Goal: Task Accomplishment & Management: Manage account settings

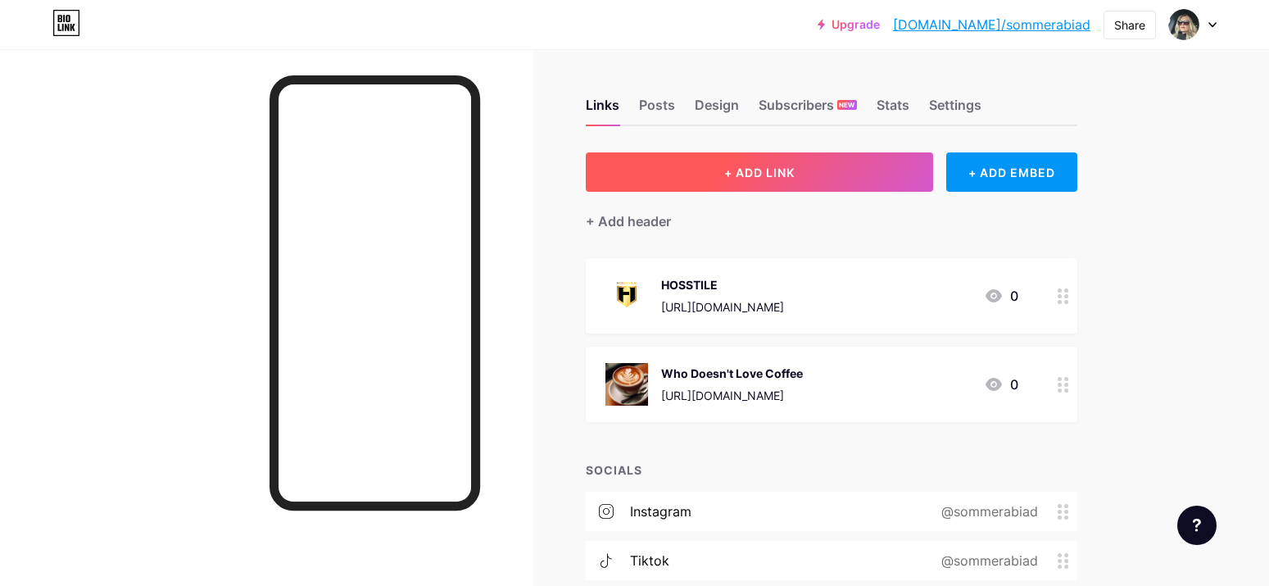
click at [738, 181] on button "+ ADD LINK" at bounding box center [760, 171] width 348 height 39
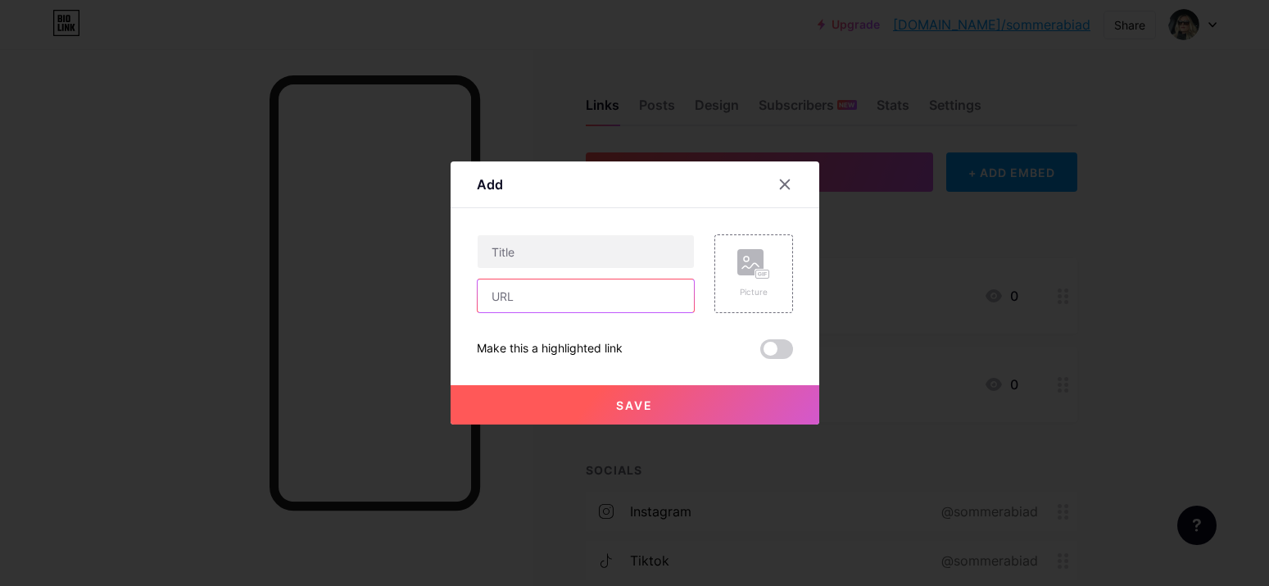
click at [553, 301] on input "text" at bounding box center [585, 295] width 216 height 33
paste input "[URL][DOMAIN_NAME]"
type input "[URL][DOMAIN_NAME]"
click at [642, 337] on div "[URL][DOMAIN_NAME] Picture Make this a highlighted link Save" at bounding box center [635, 296] width 316 height 124
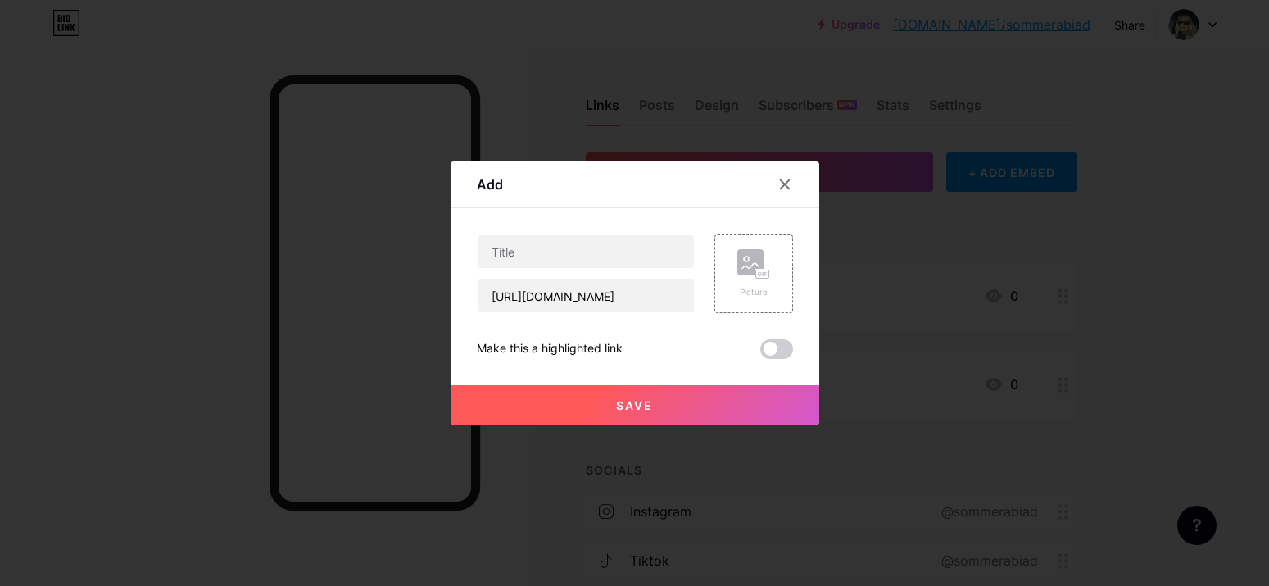
scroll to position [0, 0]
click at [545, 259] on input "text" at bounding box center [585, 251] width 216 height 33
drag, startPoint x: 546, startPoint y: 252, endPoint x: 465, endPoint y: 253, distance: 81.1
click at [465, 253] on div "Add Content YouTube Play YouTube video without leaving your page. ADD Vimeo Pla…" at bounding box center [634, 292] width 369 height 263
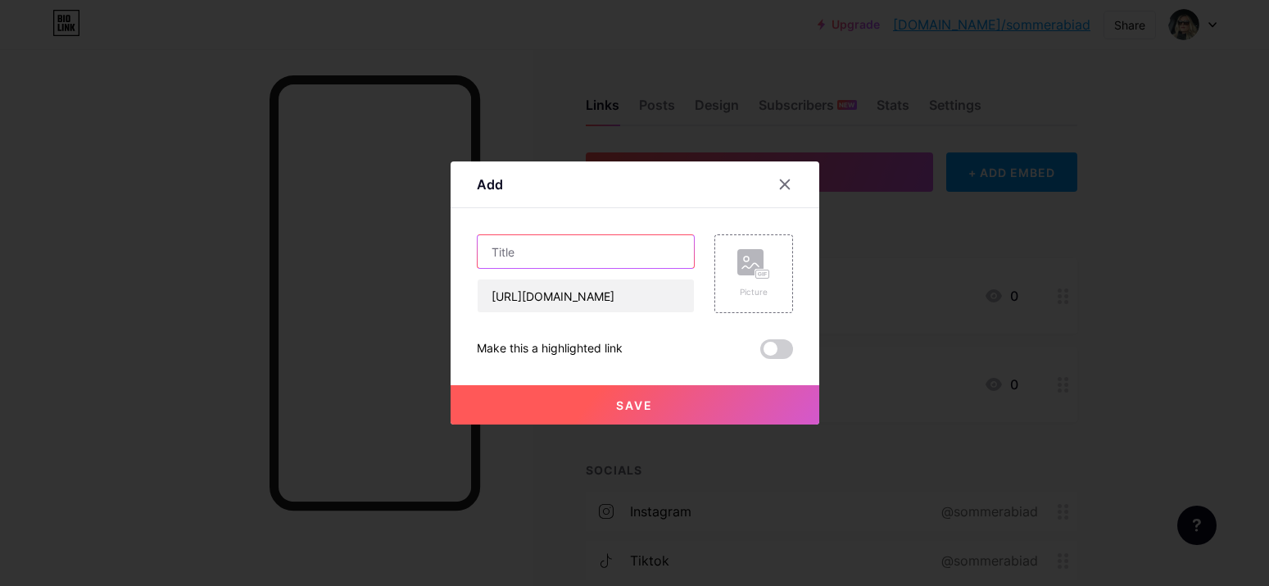
click at [510, 253] on input "text" at bounding box center [585, 251] width 216 height 33
paste input "1-800-FLORALS"
type input "1-800-FLORALS"
drag, startPoint x: 491, startPoint y: 297, endPoint x: 716, endPoint y: 295, distance: 225.2
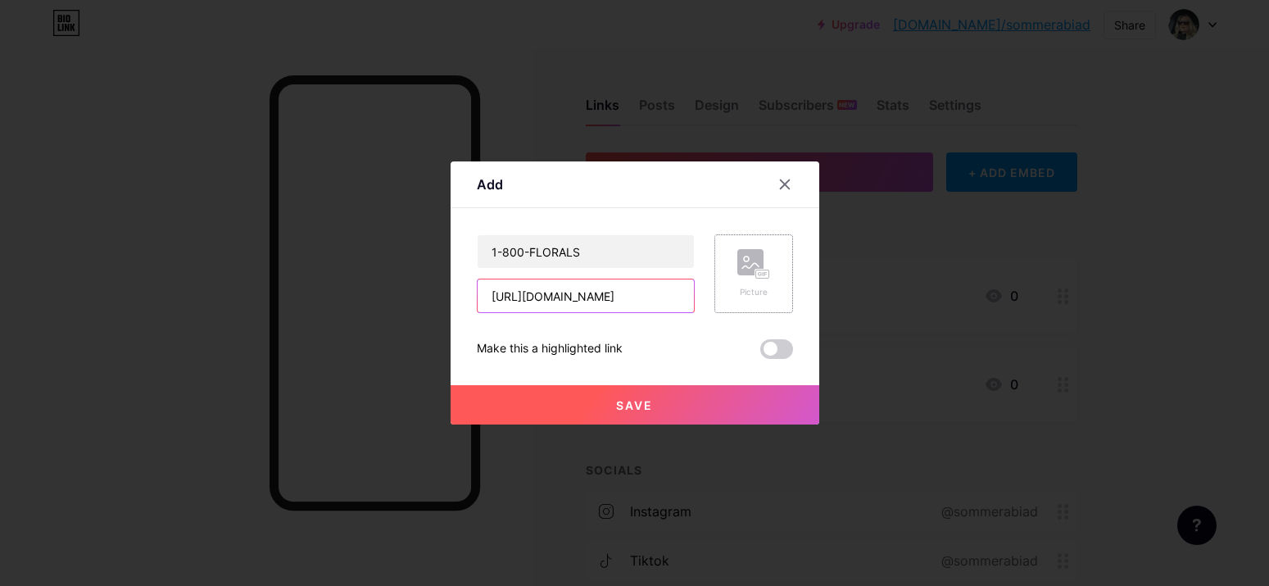
click at [716, 295] on div "1-800-FLORALS [URL][DOMAIN_NAME] Picture" at bounding box center [635, 273] width 316 height 79
click at [563, 302] on input "text" at bounding box center [585, 295] width 216 height 33
click at [492, 300] on input "text" at bounding box center [585, 295] width 216 height 33
paste input "[URL][DOMAIN_NAME]"
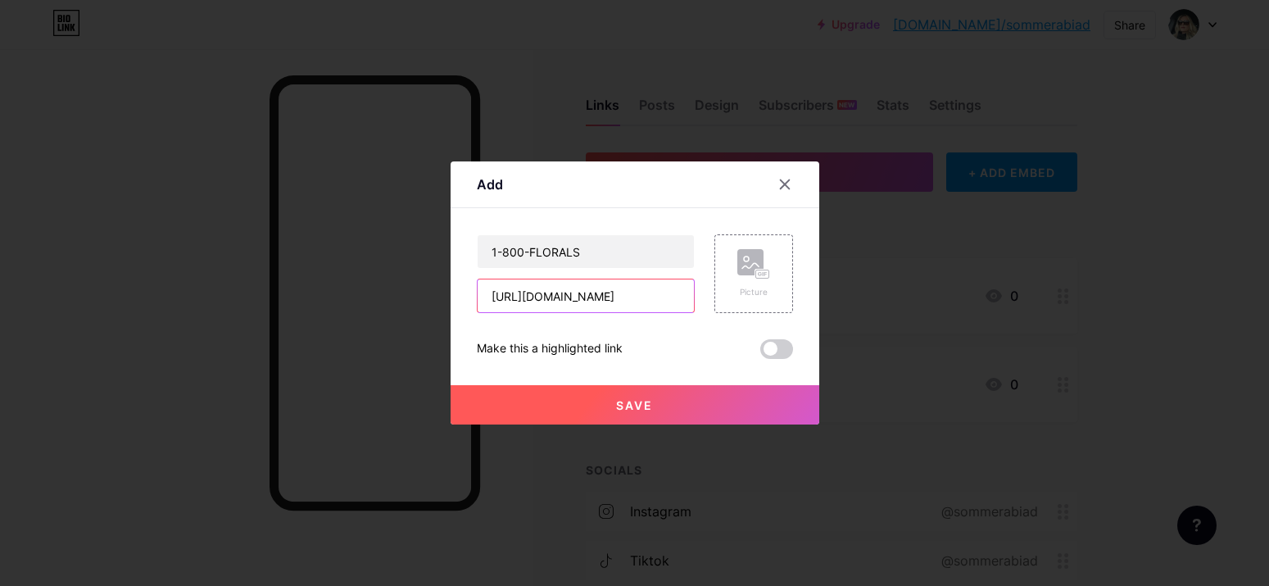
scroll to position [0, 100]
type input "[URL][DOMAIN_NAME]"
click at [644, 406] on span "Save" at bounding box center [634, 405] width 37 height 14
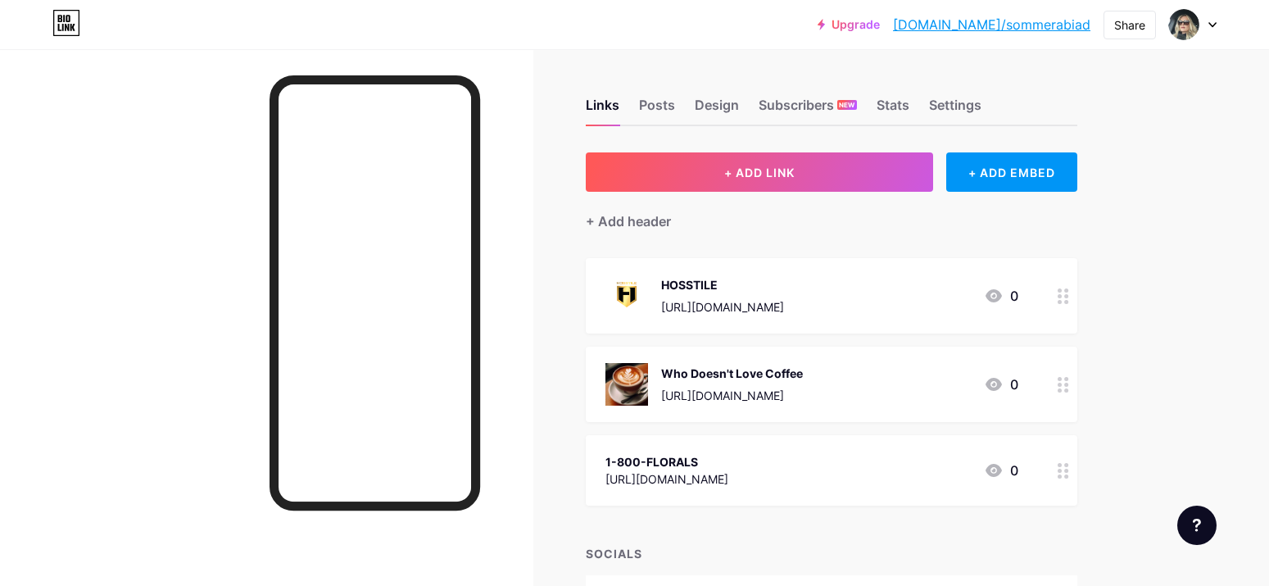
click at [1065, 472] on icon at bounding box center [1062, 471] width 11 height 16
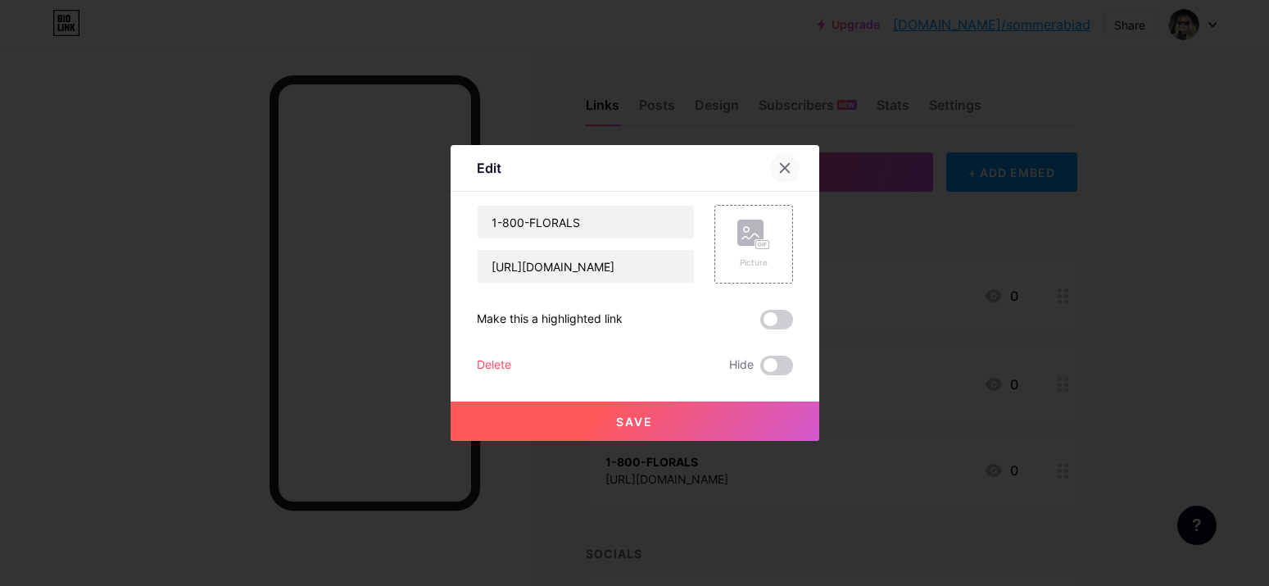
click at [780, 167] on icon at bounding box center [784, 167] width 13 height 13
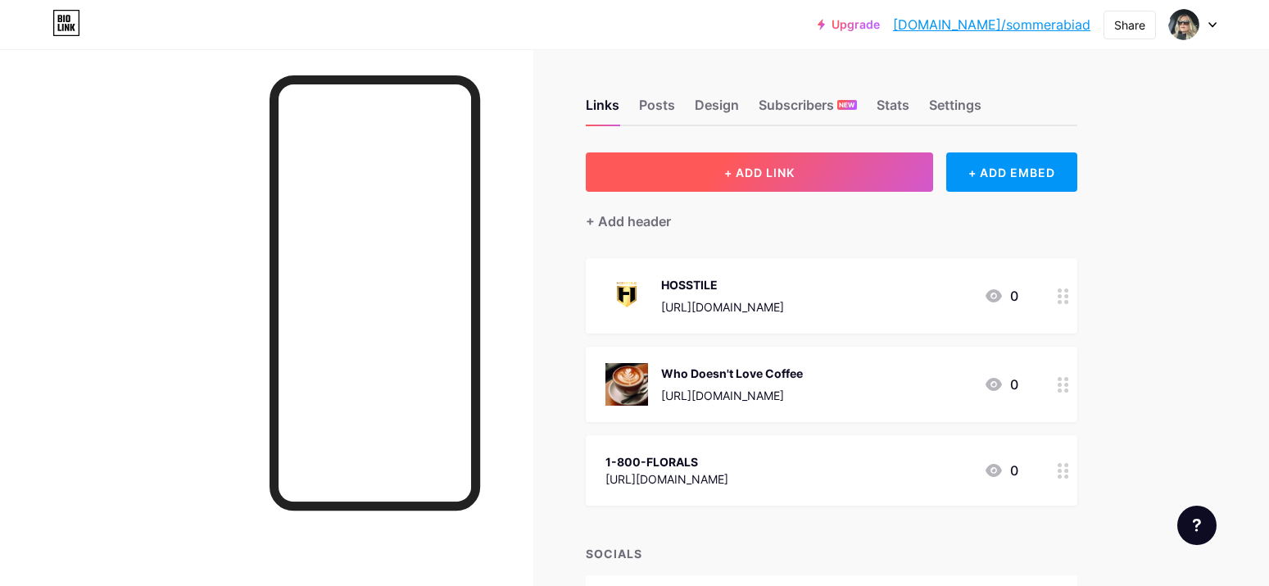
click at [781, 177] on span "+ ADD LINK" at bounding box center [759, 172] width 70 height 14
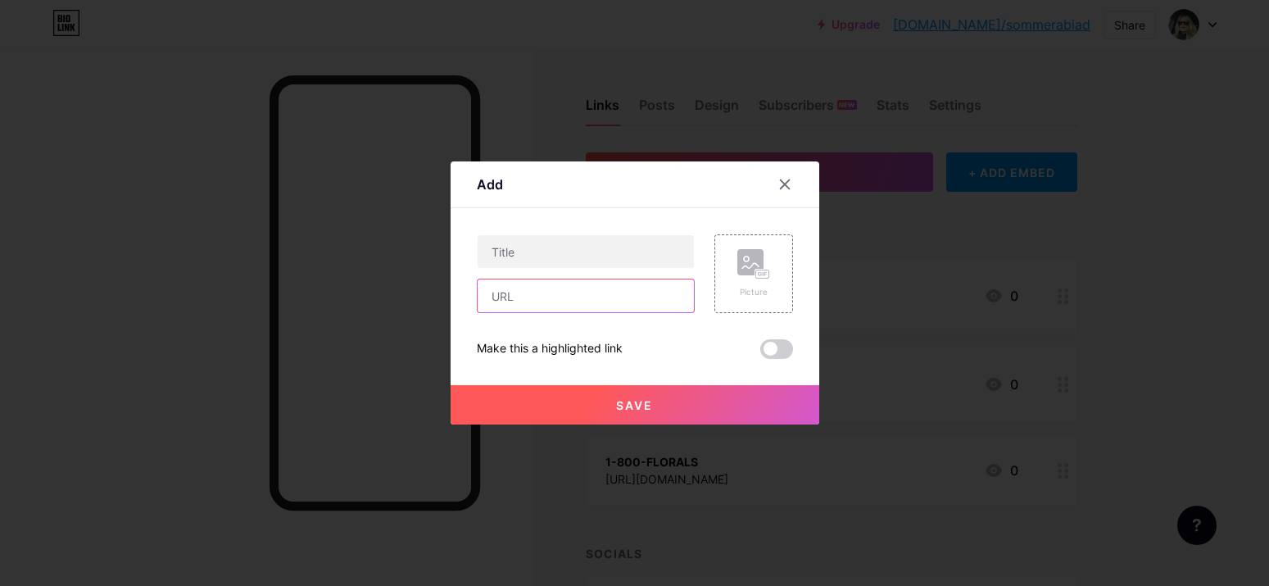
click at [601, 307] on input "text" at bounding box center [585, 295] width 216 height 33
paste input "[URL][DOMAIN_NAME]"
type input "[URL][DOMAIN_NAME]"
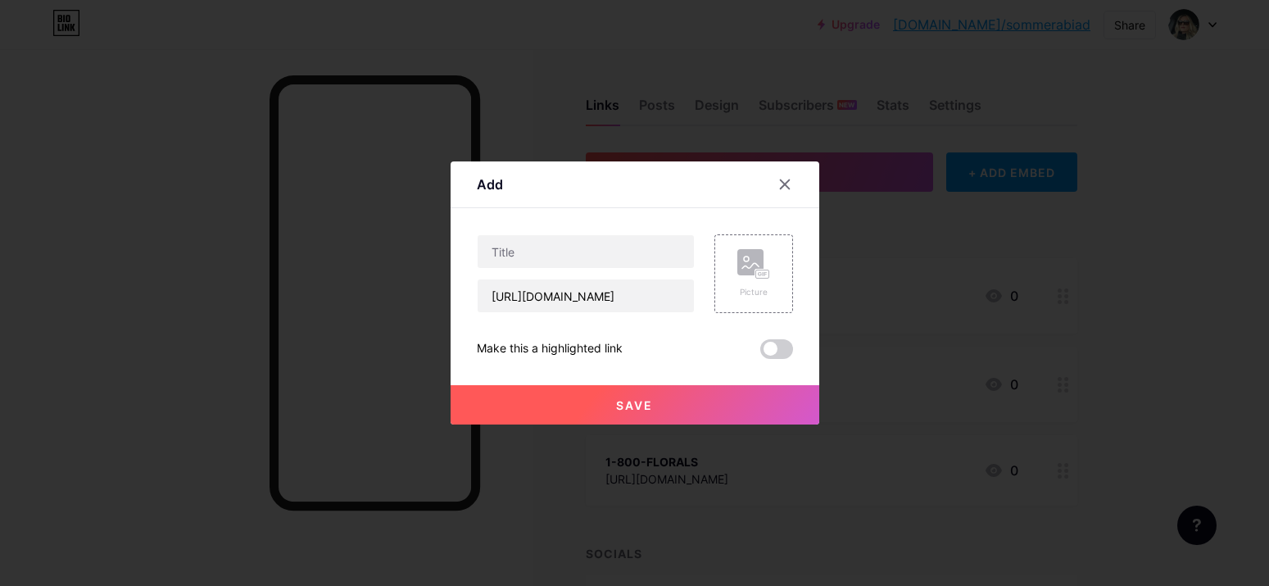
click at [1266, 301] on div at bounding box center [634, 293] width 1269 height 586
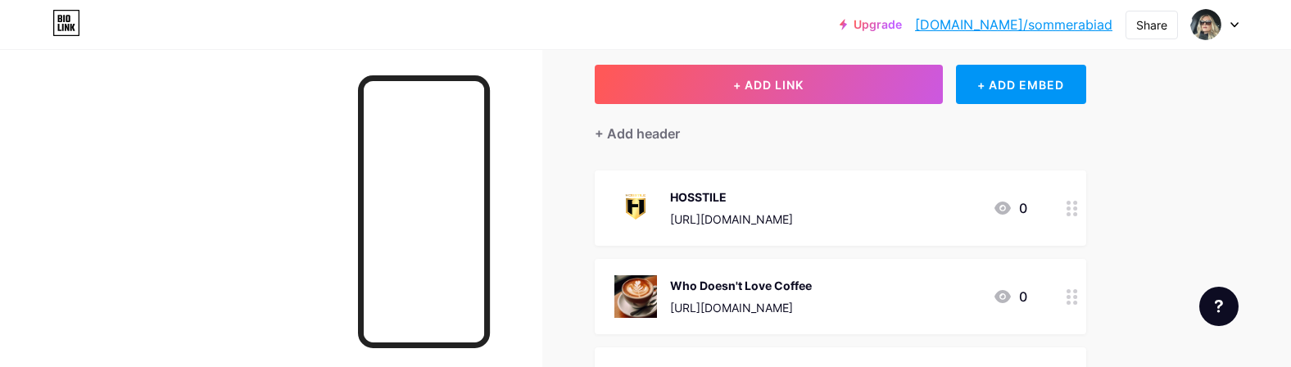
scroll to position [63, 0]
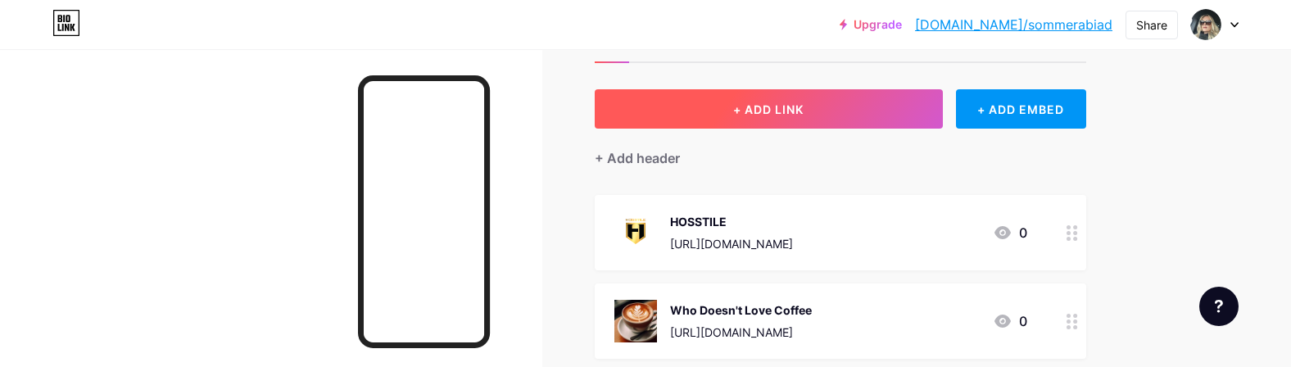
click at [758, 113] on span "+ ADD LINK" at bounding box center [768, 109] width 70 height 14
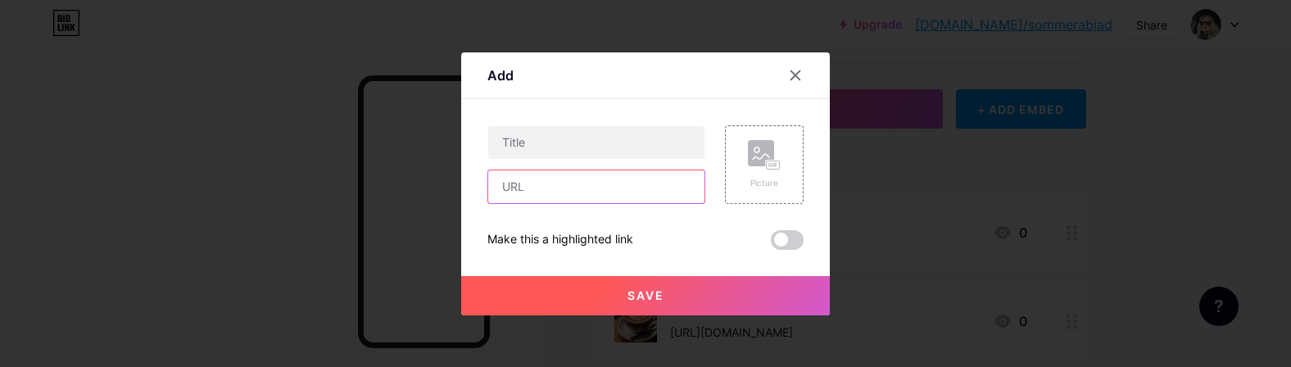
click at [595, 192] on input "text" at bounding box center [596, 186] width 216 height 33
paste input "[URL][DOMAIN_NAME]"
type input "[URL][DOMAIN_NAME]"
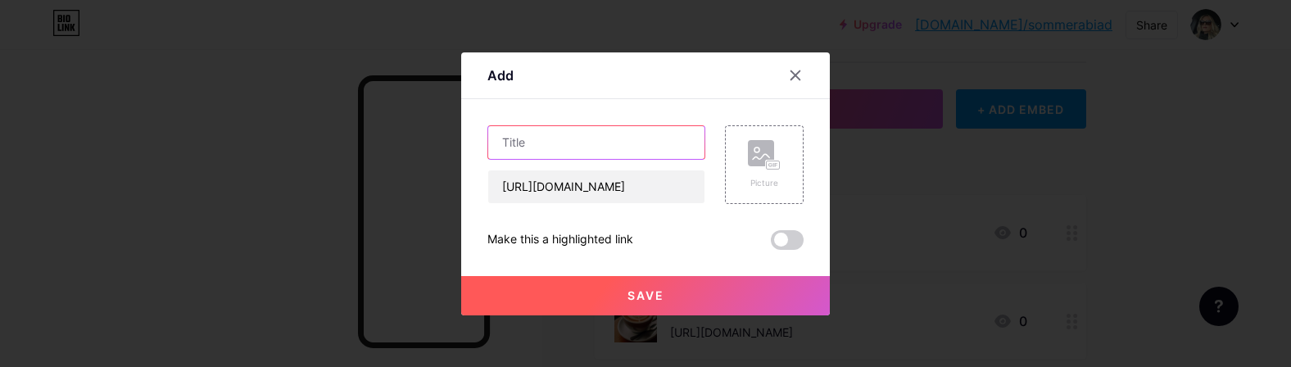
scroll to position [0, 0]
click at [563, 148] on input "text" at bounding box center [596, 142] width 216 height 33
type input "Adagio Teas"
click at [654, 302] on button "Save" at bounding box center [645, 295] width 369 height 39
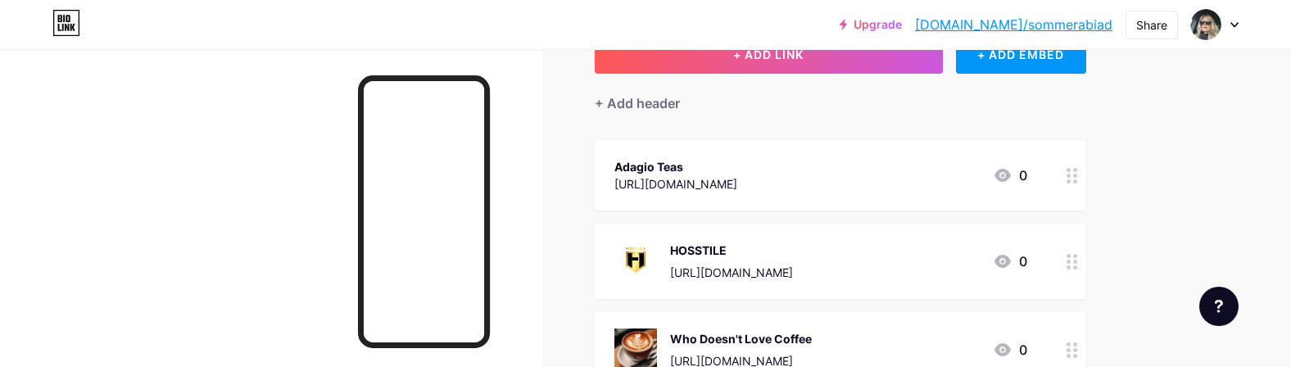
scroll to position [124, 0]
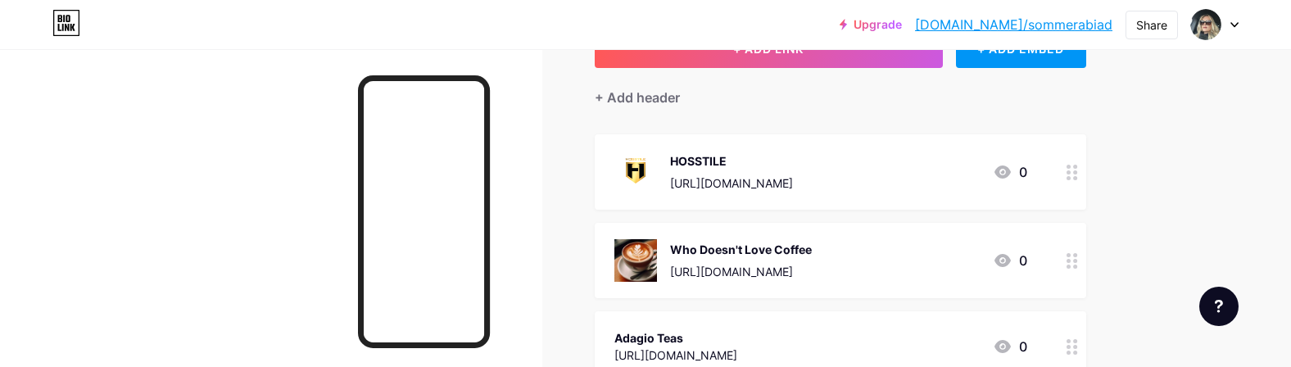
click at [799, 244] on div "Who Doesn't Love Coffee" at bounding box center [741, 249] width 142 height 17
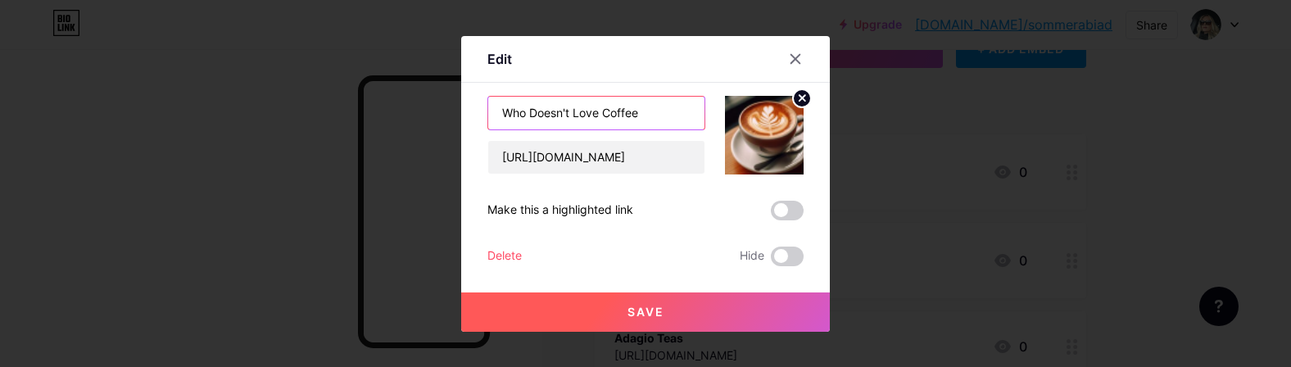
drag, startPoint x: 644, startPoint y: 116, endPoint x: 474, endPoint y: 113, distance: 169.6
click at [475, 113] on div "Edit Content YouTube Play YouTube video without leaving your page. ADD Vimeo Pl…" at bounding box center [645, 184] width 369 height 296
type input "Walmart"
click at [635, 315] on span "Save" at bounding box center [645, 312] width 37 height 14
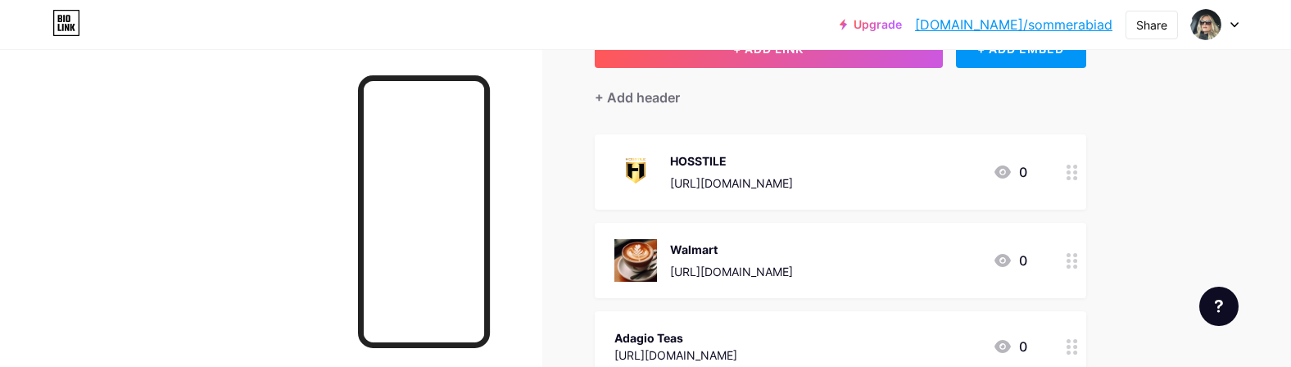
click at [743, 248] on div "Walmart" at bounding box center [731, 249] width 123 height 17
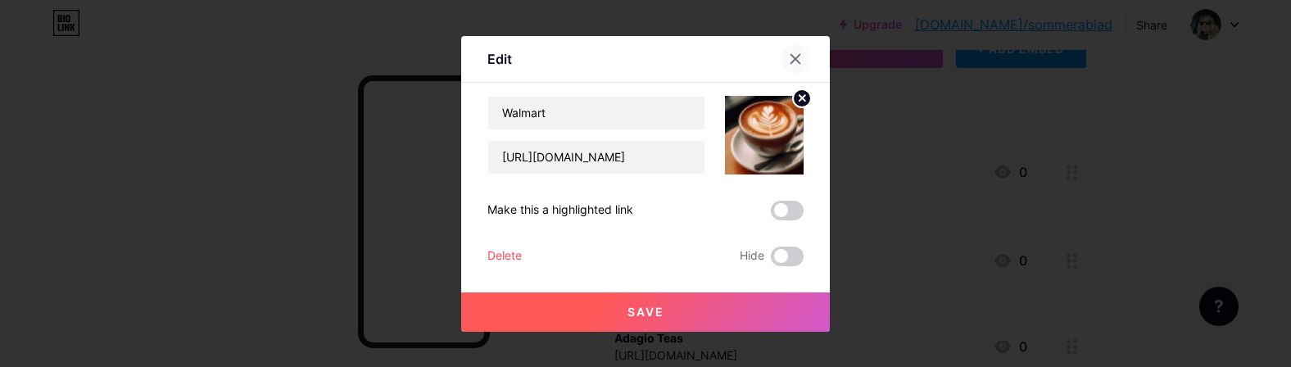
click at [796, 59] on icon at bounding box center [795, 58] width 9 height 9
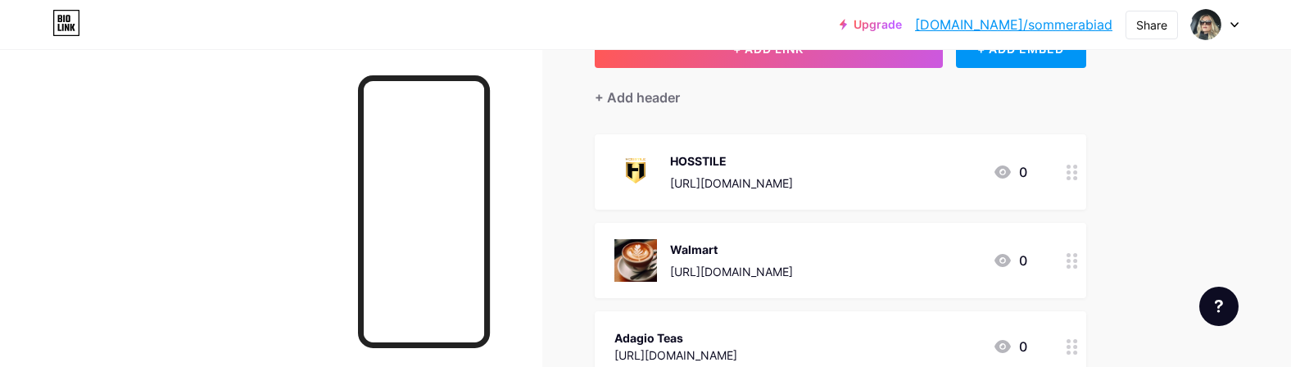
click at [1071, 260] on icon at bounding box center [1071, 261] width 11 height 16
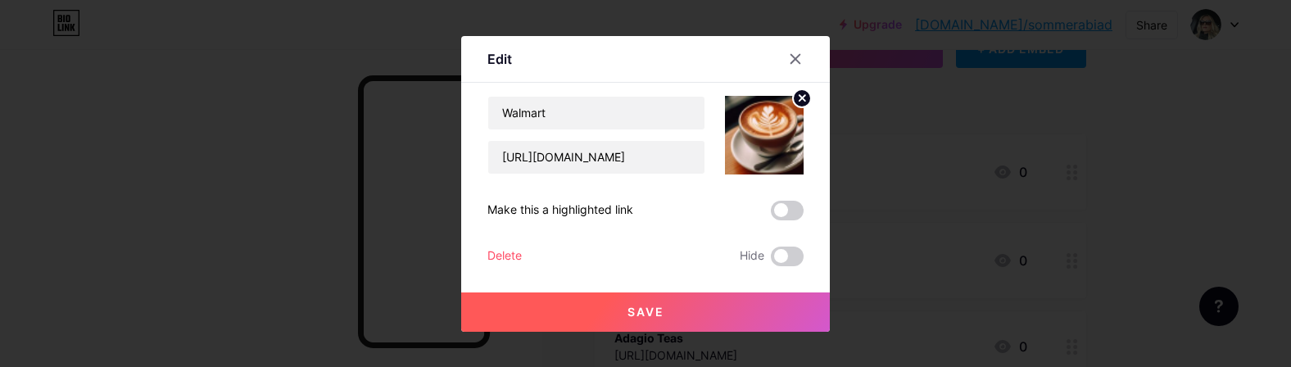
click at [798, 97] on circle at bounding box center [802, 98] width 18 height 18
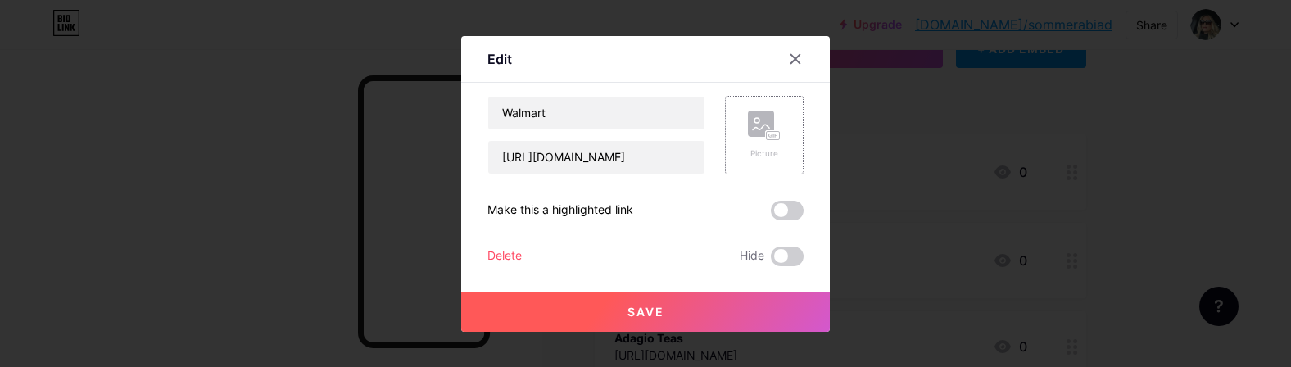
click at [662, 314] on span "Save" at bounding box center [645, 312] width 37 height 14
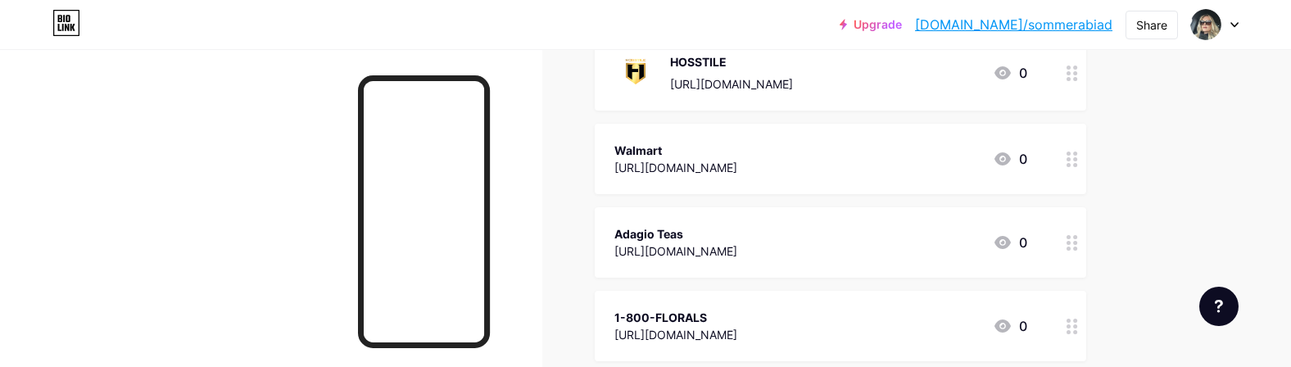
scroll to position [269, 0]
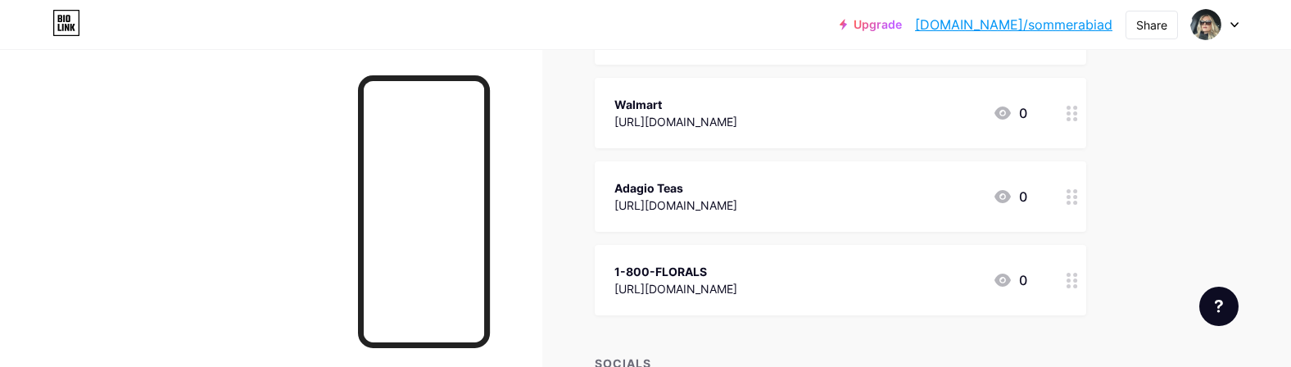
click at [1074, 284] on circle at bounding box center [1075, 286] width 4 height 4
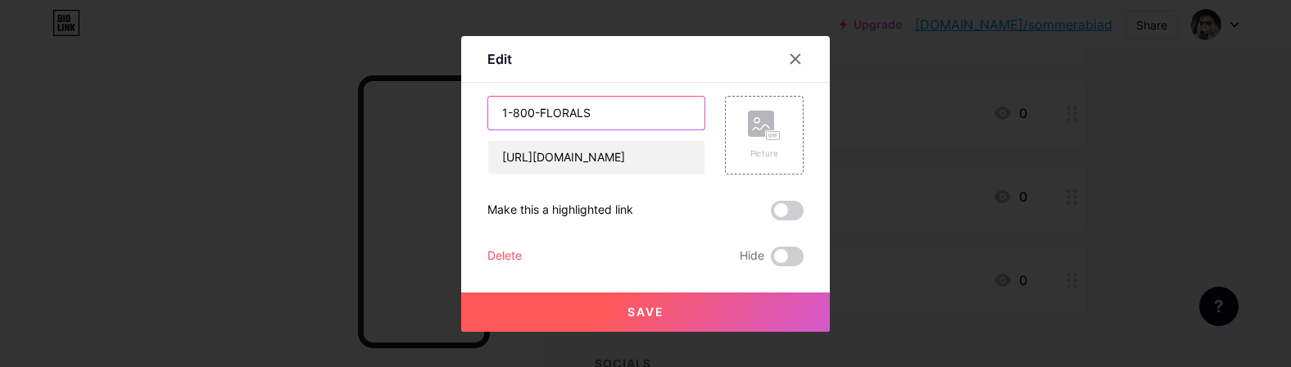
click at [591, 115] on input "1-800-FLORALS" at bounding box center [596, 113] width 216 height 33
type input "1-800-Florals"
click at [642, 316] on span "Save" at bounding box center [645, 312] width 37 height 14
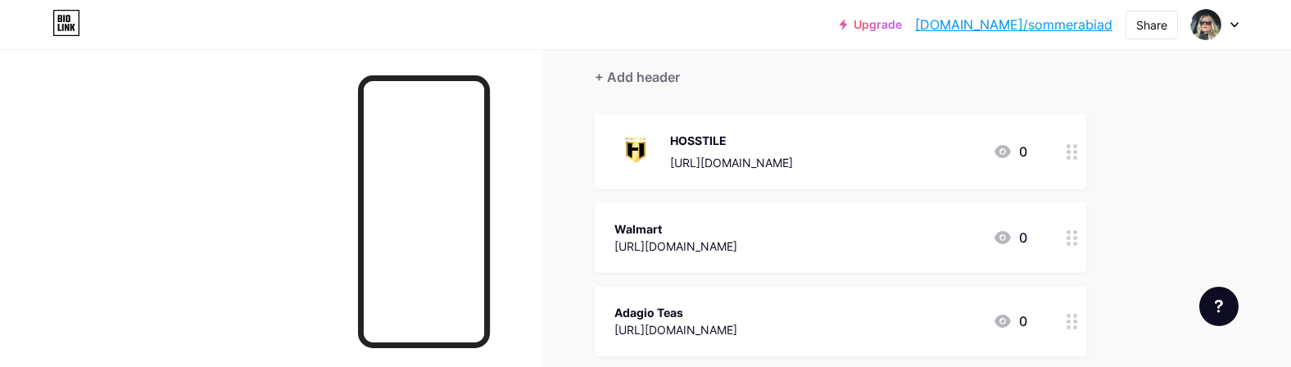
scroll to position [123, 0]
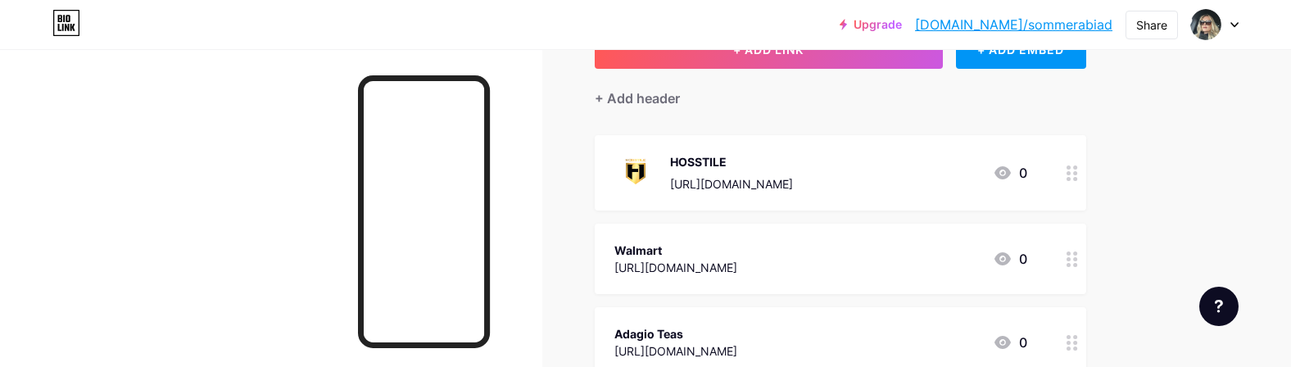
click at [1074, 177] on circle at bounding box center [1075, 179] width 4 height 4
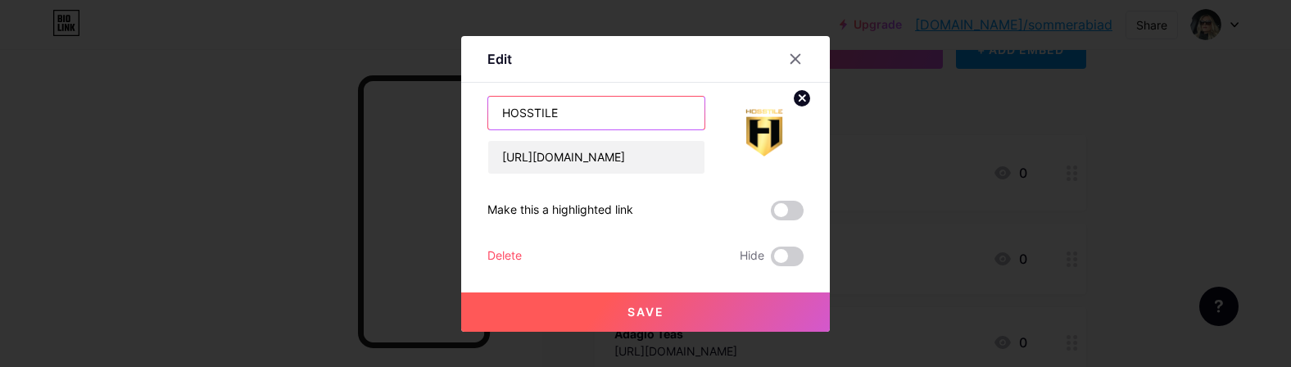
click at [511, 112] on input "HOSSTILE" at bounding box center [596, 113] width 216 height 33
click at [795, 56] on icon at bounding box center [795, 58] width 13 height 13
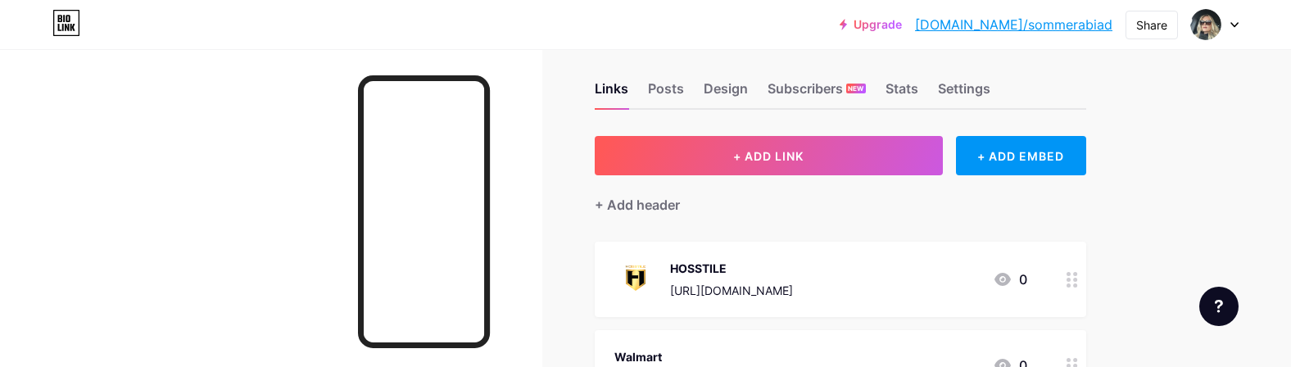
scroll to position [0, 0]
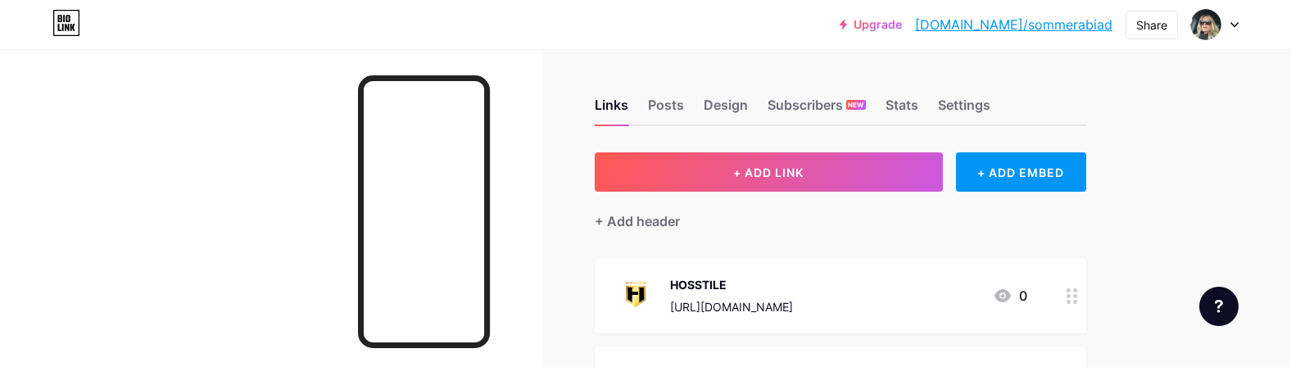
click at [1070, 297] on icon at bounding box center [1071, 296] width 11 height 16
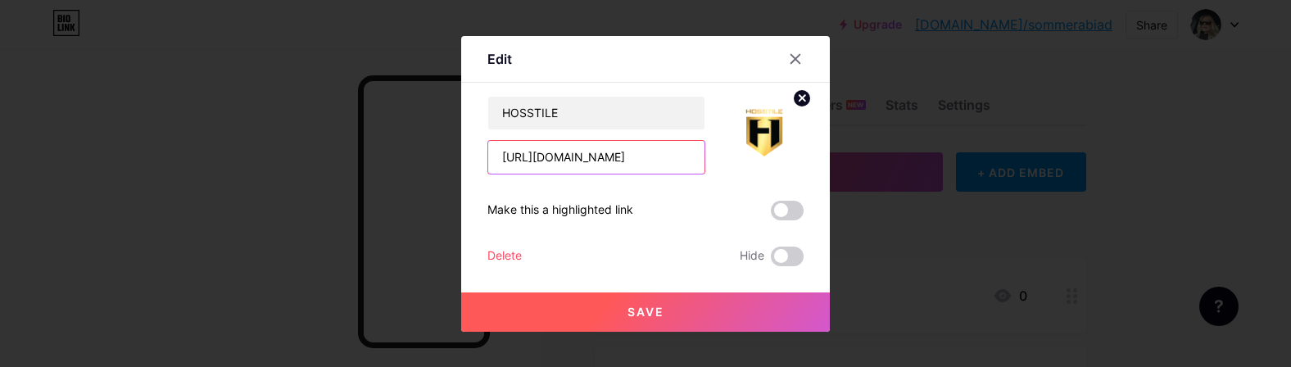
click at [640, 161] on input "[URL][DOMAIN_NAME]" at bounding box center [596, 157] width 216 height 33
paste input "HOSS10"
click at [609, 156] on input "[URL]" at bounding box center [596, 157] width 216 height 33
drag, startPoint x: 615, startPoint y: 156, endPoint x: 646, endPoint y: 156, distance: 31.1
click at [646, 156] on input "[URL][DOMAIN_NAME]" at bounding box center [596, 157] width 216 height 33
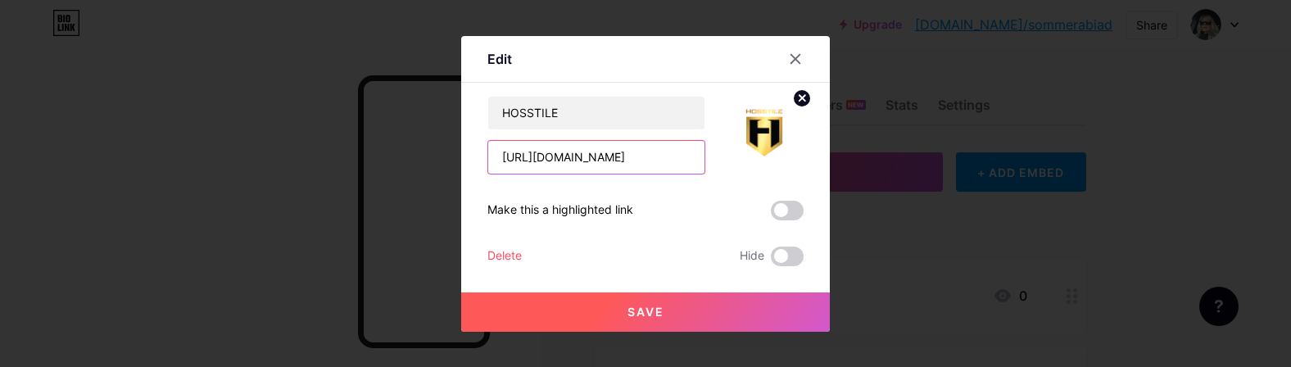
drag, startPoint x: 667, startPoint y: 159, endPoint x: 461, endPoint y: 159, distance: 206.4
click at [461, 159] on div "Edit Content YouTube Play YouTube video without leaving your page. ADD Vimeo Pl…" at bounding box center [645, 184] width 369 height 296
click at [665, 161] on input "[URL][DOMAIN_NAME]" at bounding box center [596, 157] width 216 height 33
drag, startPoint x: 665, startPoint y: 161, endPoint x: 468, endPoint y: 161, distance: 196.5
click at [468, 161] on div "Edit Content YouTube Play YouTube video without leaving your page. ADD Vimeo Pl…" at bounding box center [645, 184] width 369 height 296
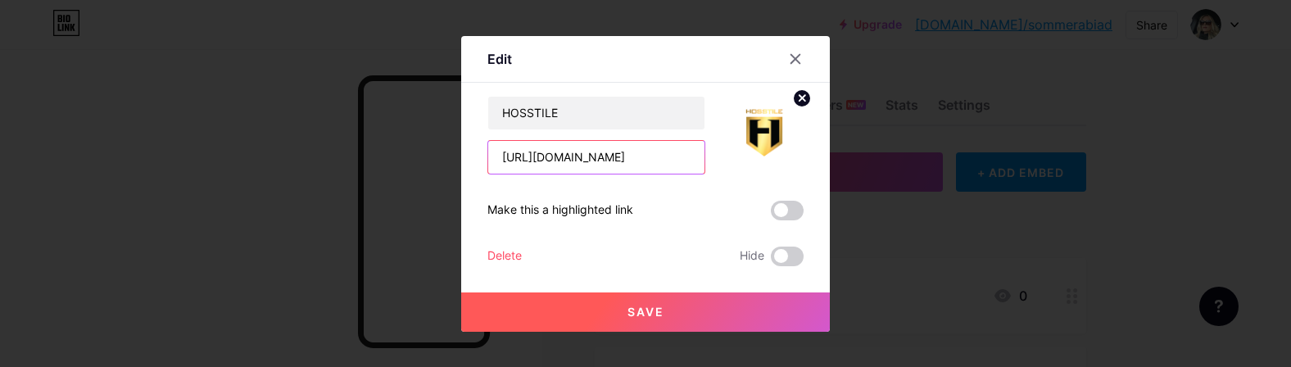
paste input "discount/HOSS"
type input "[URL][DOMAIN_NAME]"
click at [624, 320] on button "Save" at bounding box center [645, 311] width 369 height 39
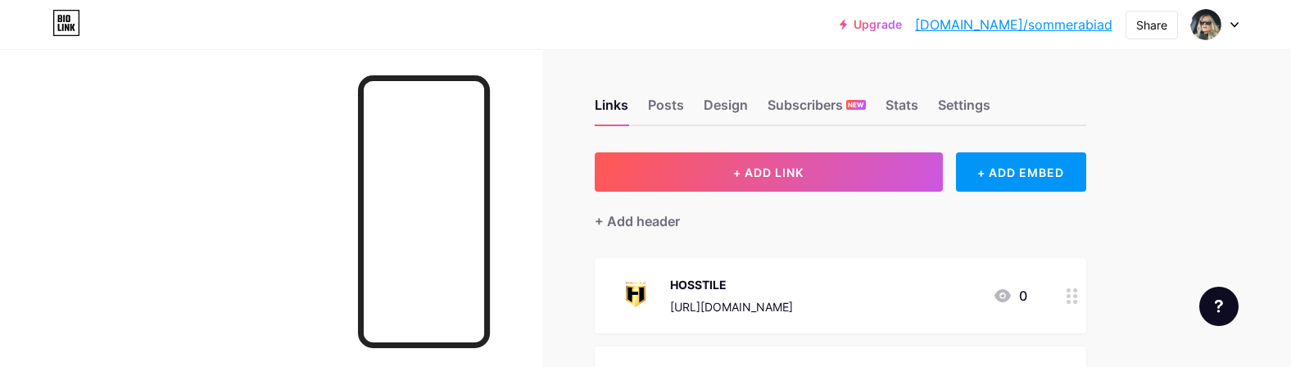
click at [1070, 299] on icon at bounding box center [1071, 296] width 11 height 16
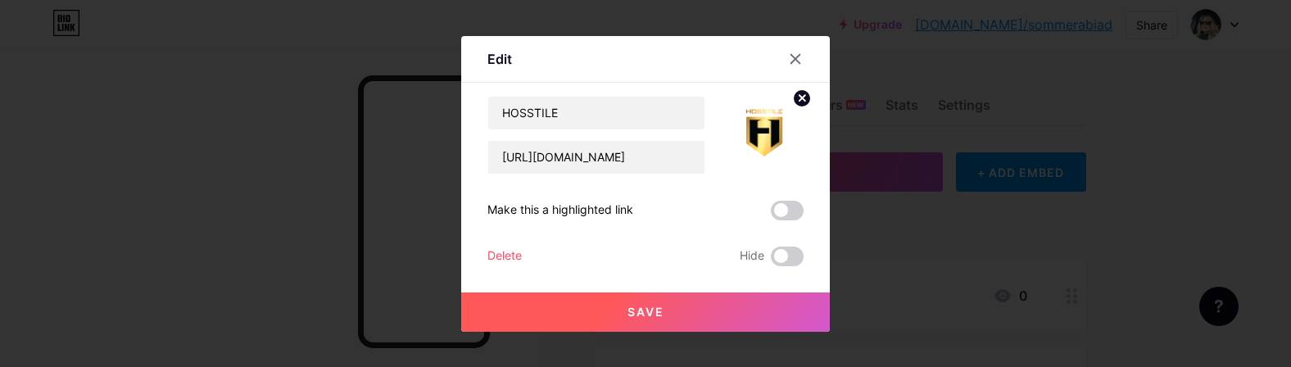
click at [799, 99] on icon at bounding box center [802, 98] width 6 height 6
click at [723, 314] on button "Save" at bounding box center [645, 311] width 369 height 39
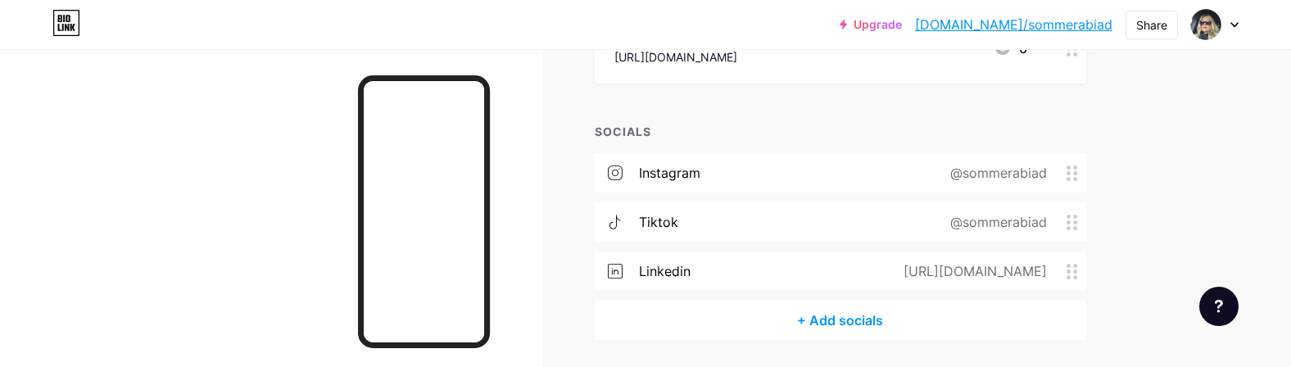
scroll to position [550, 0]
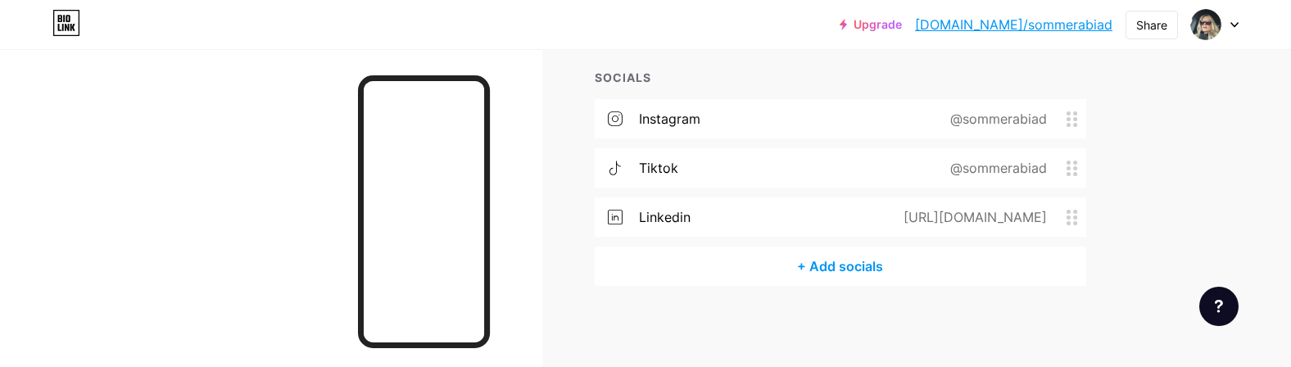
click at [844, 269] on div "+ Add socials" at bounding box center [840, 266] width 491 height 39
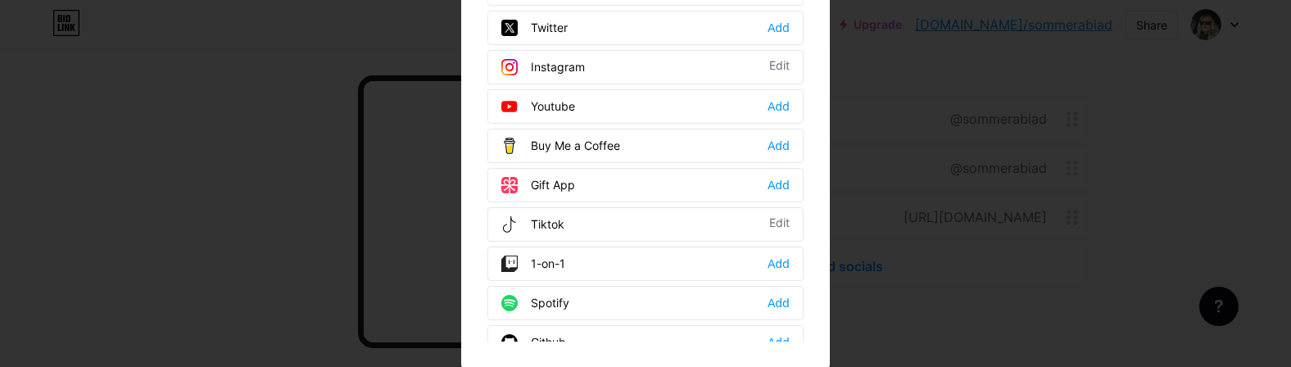
scroll to position [0, 0]
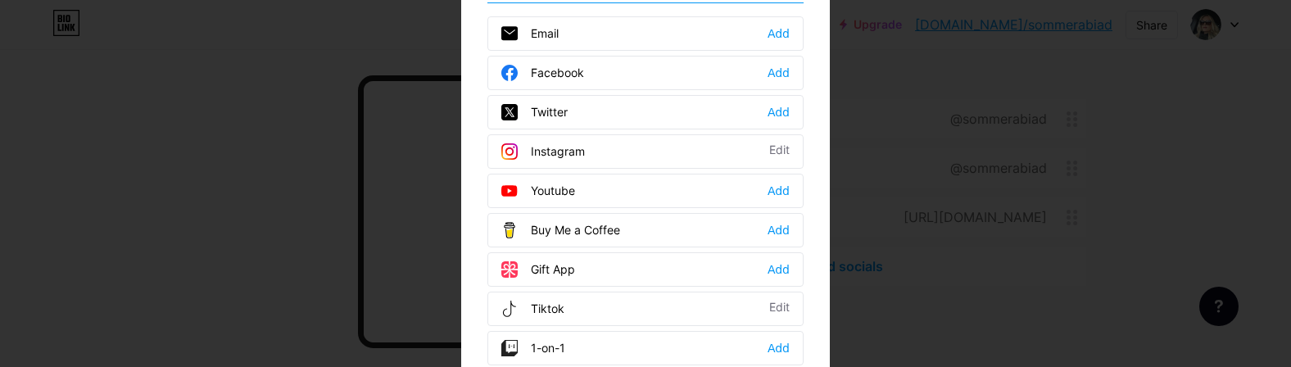
click at [1086, 323] on div at bounding box center [645, 183] width 1291 height 367
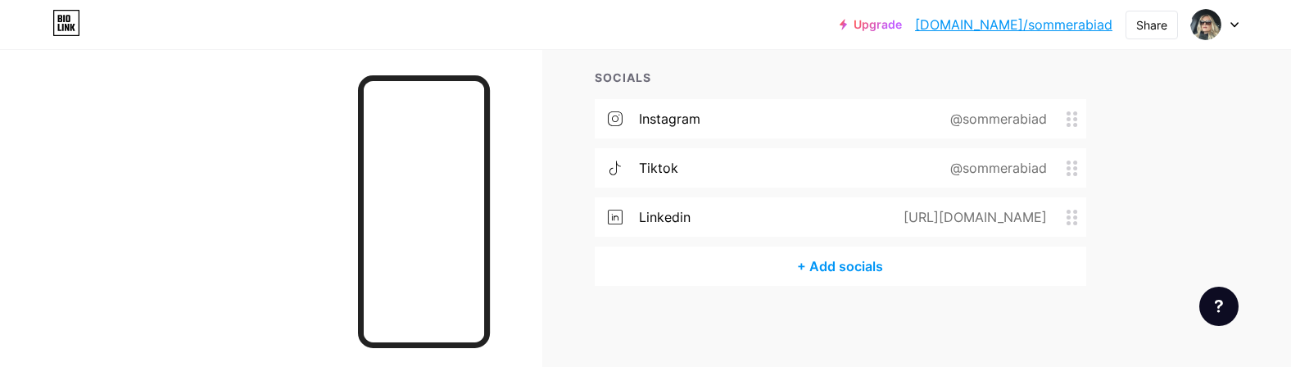
click at [589, 37] on div "Upgrade [DOMAIN_NAME]/[PERSON_NAME]... [DOMAIN_NAME]/sommerabiad Share Switch a…" at bounding box center [645, 24] width 1291 height 29
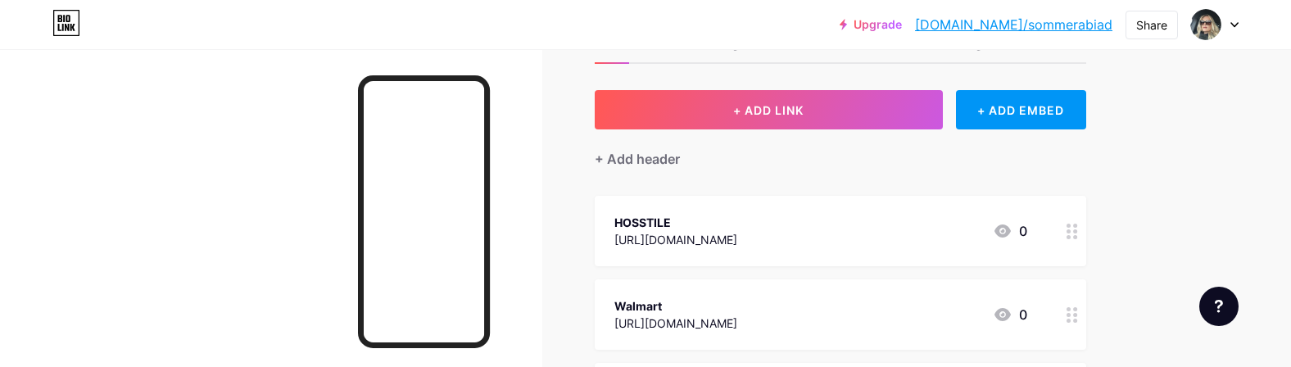
scroll to position [1, 0]
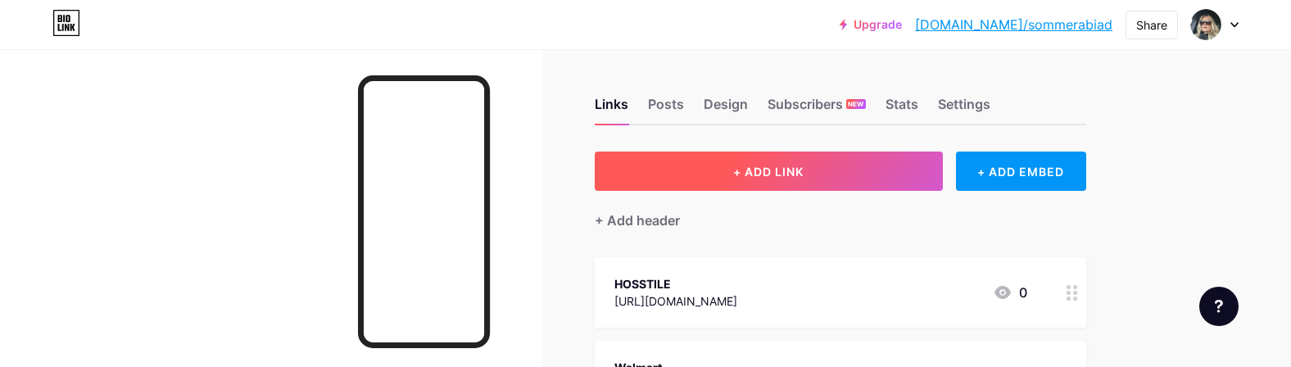
click at [800, 174] on span "+ ADD LINK" at bounding box center [768, 172] width 70 height 14
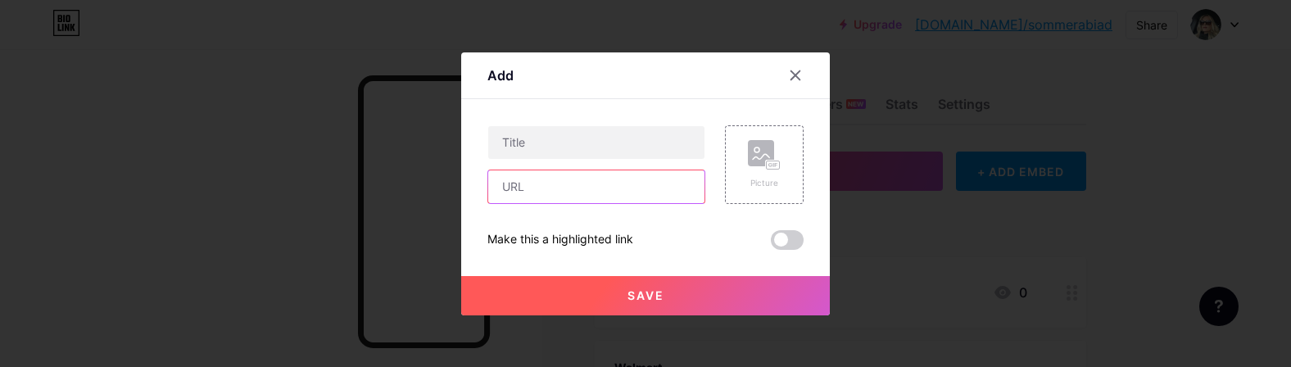
click at [568, 190] on input "text" at bounding box center [596, 186] width 216 height 33
paste input "[URL][DOMAIN_NAME]"
type input "[URL][DOMAIN_NAME]"
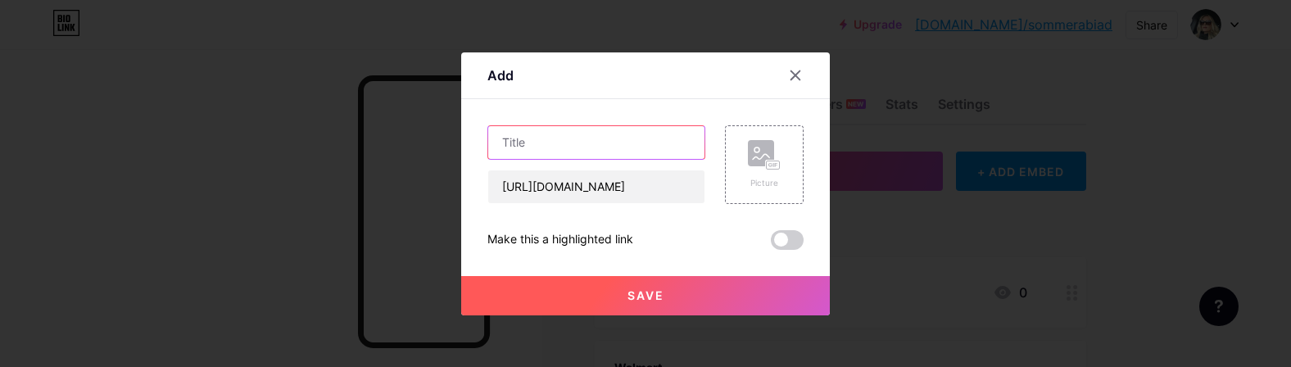
click at [521, 147] on input "text" at bounding box center [596, 142] width 216 height 33
type input "HOSSTILE UK"
click at [642, 300] on span "Save" at bounding box center [645, 295] width 37 height 14
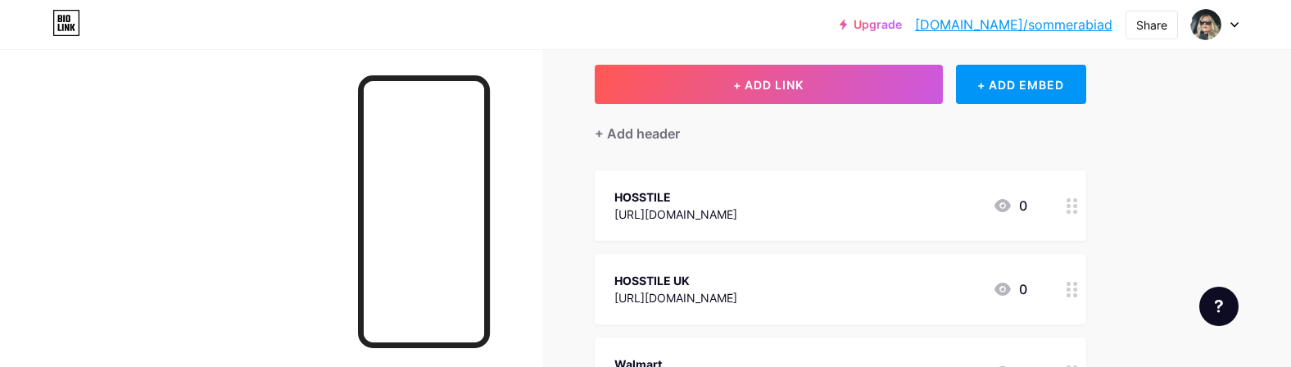
scroll to position [0, 0]
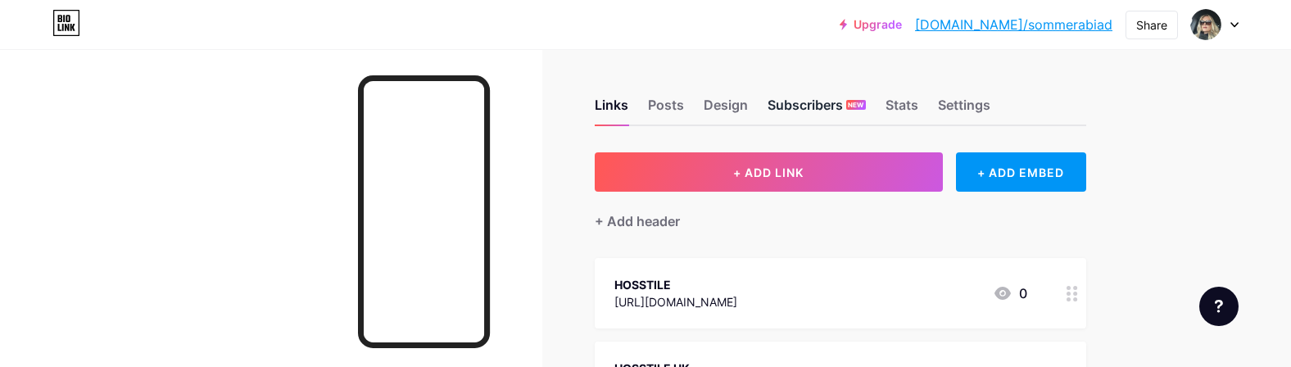
click at [795, 109] on div "Subscribers NEW" at bounding box center [816, 109] width 98 height 29
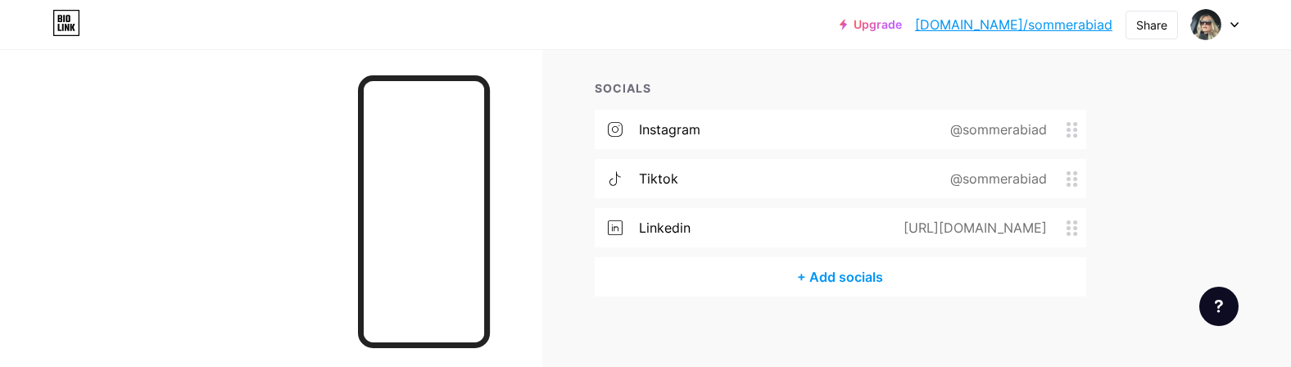
scroll to position [633, 0]
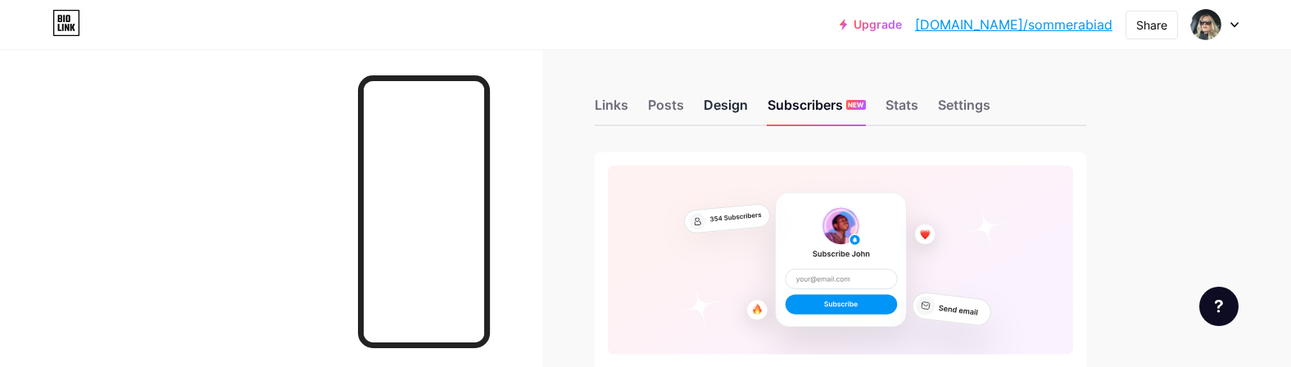
click at [721, 105] on div "Design" at bounding box center [725, 109] width 44 height 29
click at [667, 107] on div "Posts" at bounding box center [666, 109] width 36 height 29
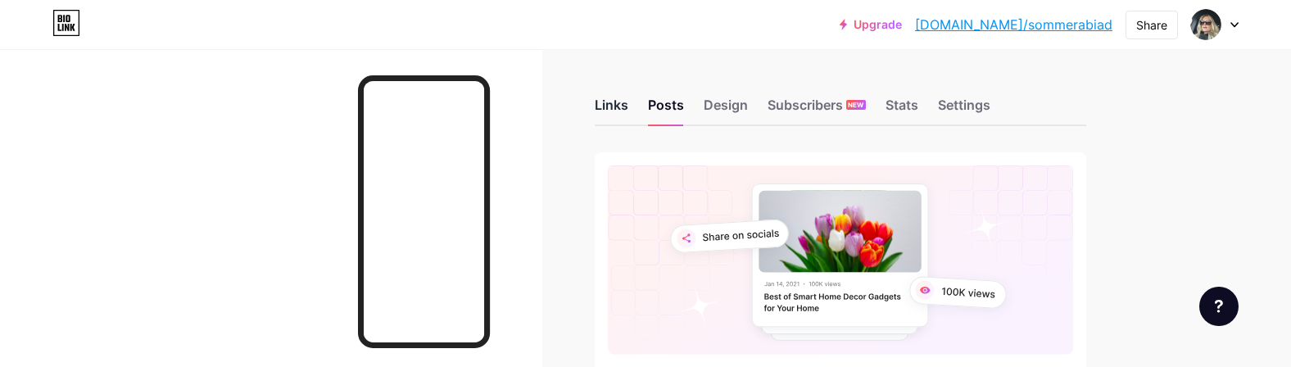
click at [616, 102] on div "Links" at bounding box center [612, 109] width 34 height 29
